Goal: Navigation & Orientation: Find specific page/section

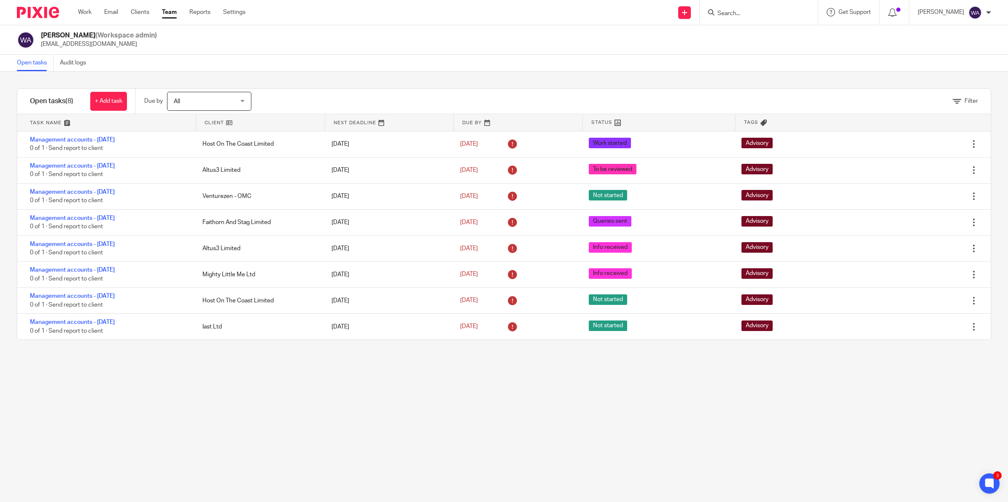
click at [173, 12] on link "Team" at bounding box center [169, 12] width 15 height 8
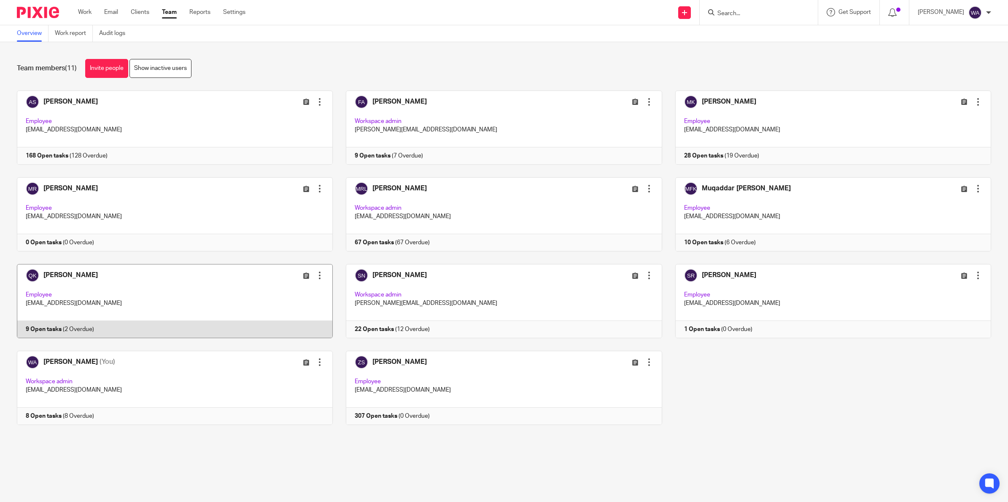
click at [175, 293] on link at bounding box center [168, 301] width 329 height 74
